Goal: Find specific page/section: Find specific page/section

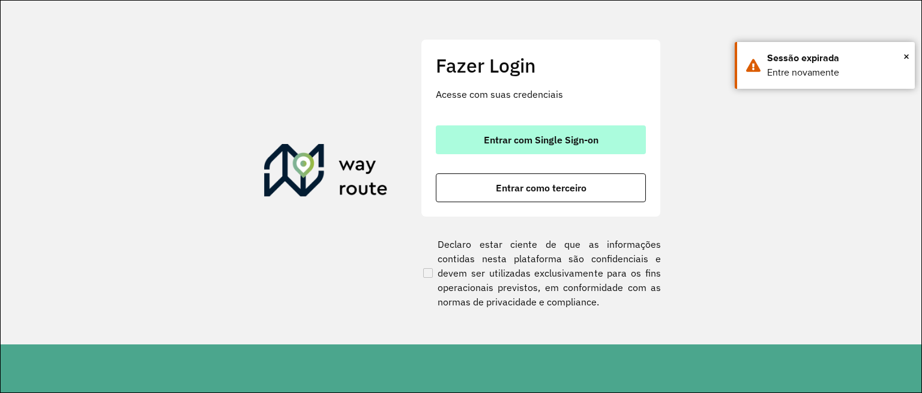
click at [527, 146] on button "Entrar com Single Sign-on" at bounding box center [541, 139] width 210 height 29
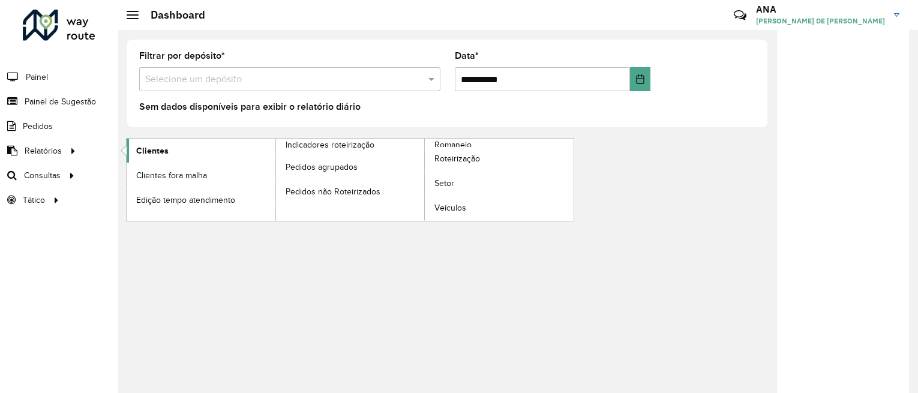
click at [155, 148] on span "Clientes" at bounding box center [152, 151] width 32 height 13
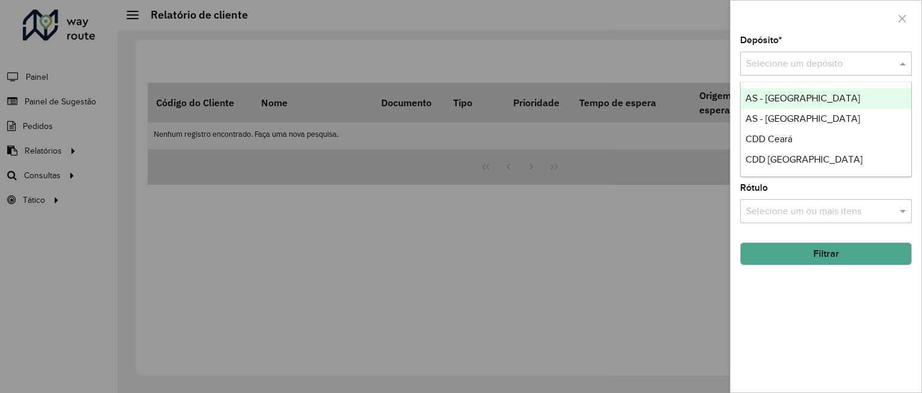
click at [784, 71] on div "Selecione um depósito" at bounding box center [826, 64] width 172 height 24
click at [544, 41] on div at bounding box center [461, 196] width 922 height 393
